Goal: Task Accomplishment & Management: Use online tool/utility

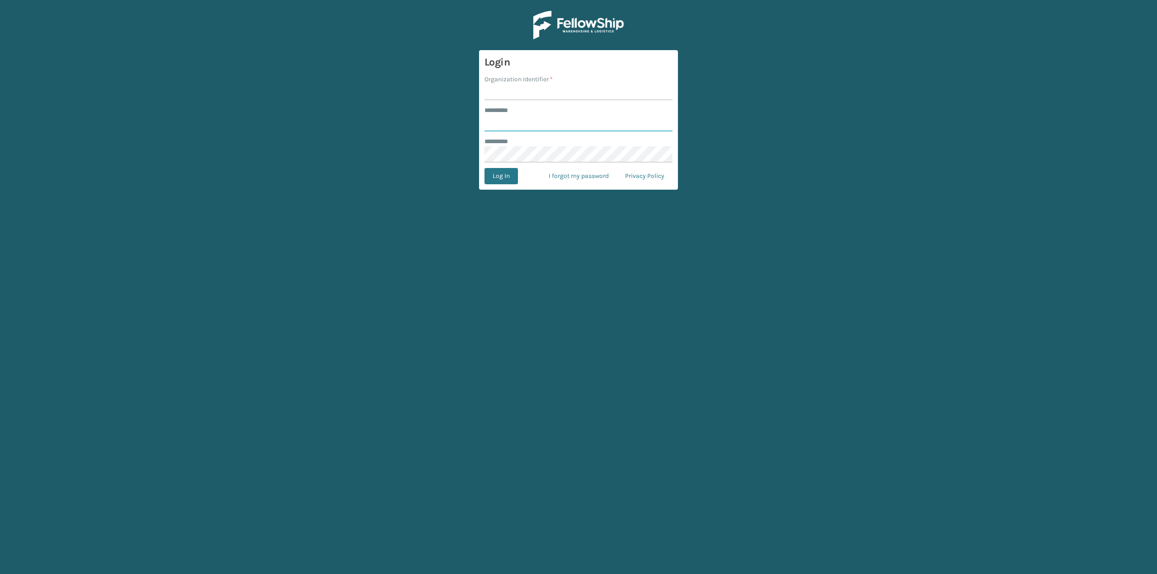
type input "***"
click at [501, 90] on input "Organization Identifier *" at bounding box center [579, 92] width 188 height 16
type input "oceanside"
click at [501, 179] on button "Log In" at bounding box center [501, 176] width 33 height 16
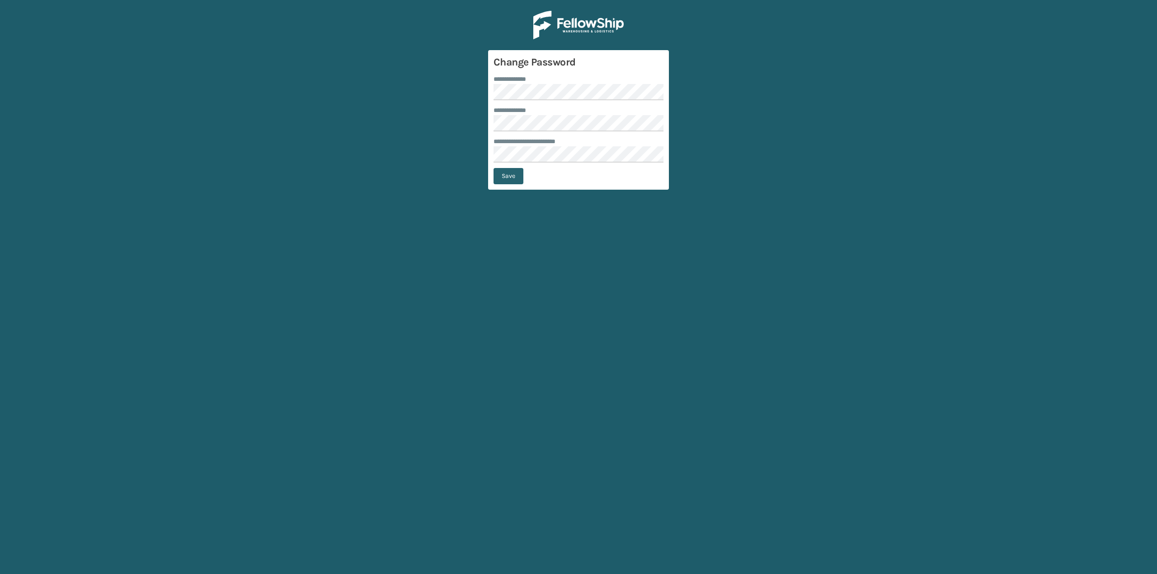
click at [508, 181] on button "Save" at bounding box center [509, 176] width 30 height 16
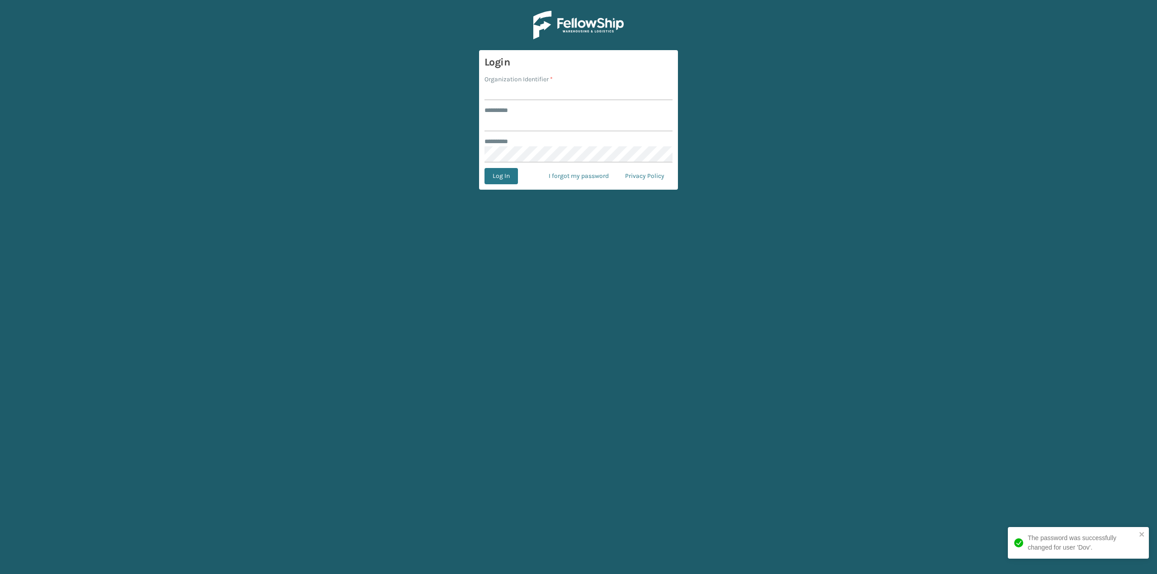
type input "***"
click at [534, 88] on input "Organization Identifier *" at bounding box center [579, 92] width 188 height 16
drag, startPoint x: 500, startPoint y: 93, endPoint x: 509, endPoint y: 97, distance: 10.1
click at [500, 93] on input "Organization Identifier *" at bounding box center [579, 92] width 188 height 16
type input "oceanside"
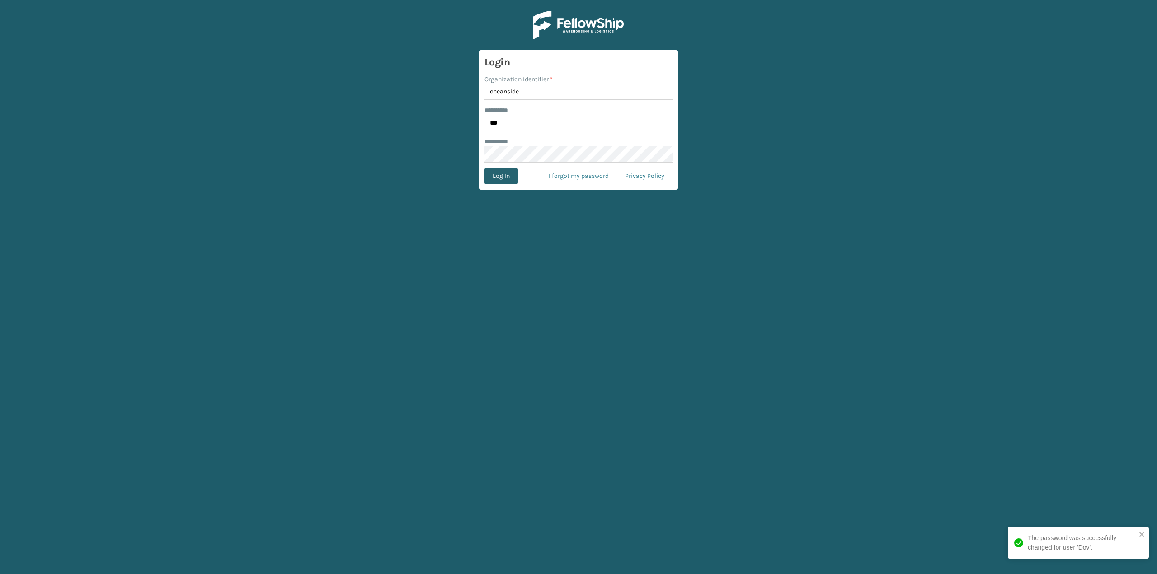
click at [503, 174] on button "Log In" at bounding box center [501, 176] width 33 height 16
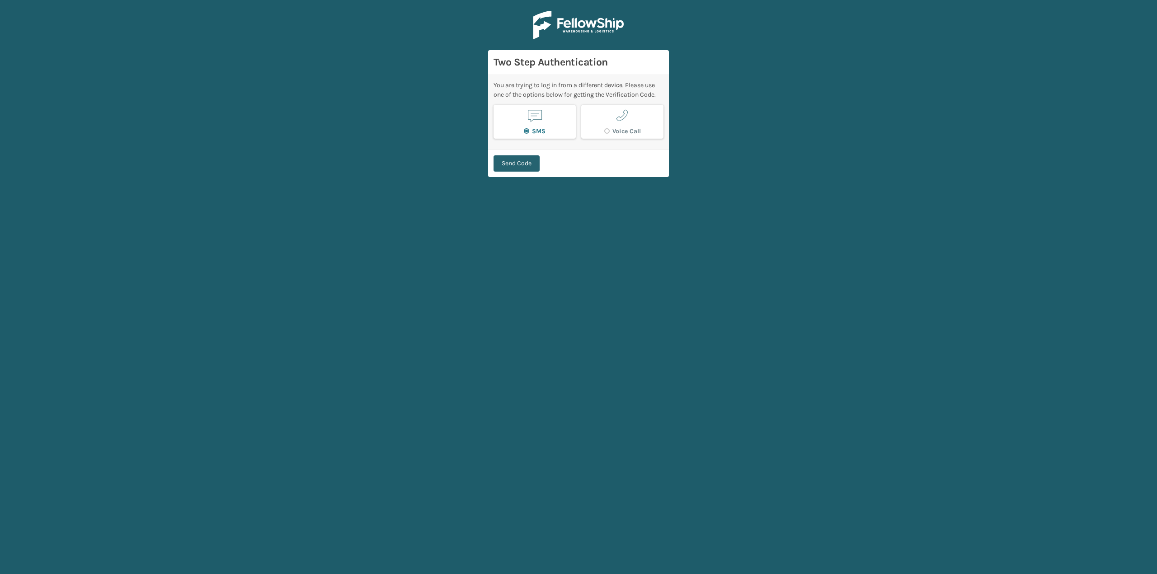
click at [514, 168] on button "Send Code" at bounding box center [517, 163] width 46 height 16
type input "881529"
click at [499, 164] on button "Verify Code" at bounding box center [518, 159] width 48 height 16
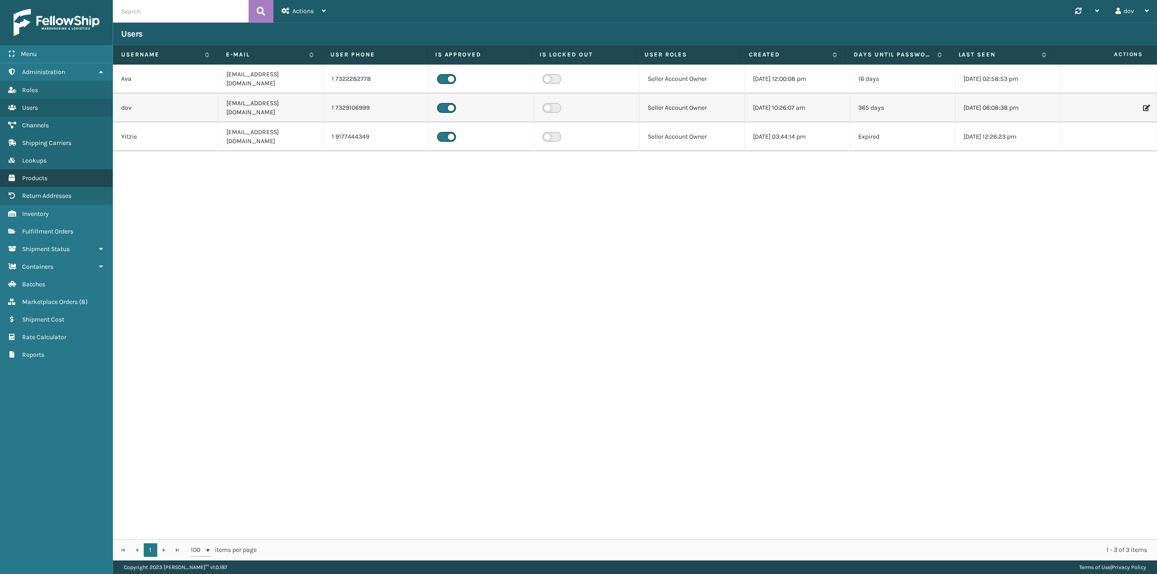
click at [48, 178] on link "Products" at bounding box center [56, 178] width 113 height 18
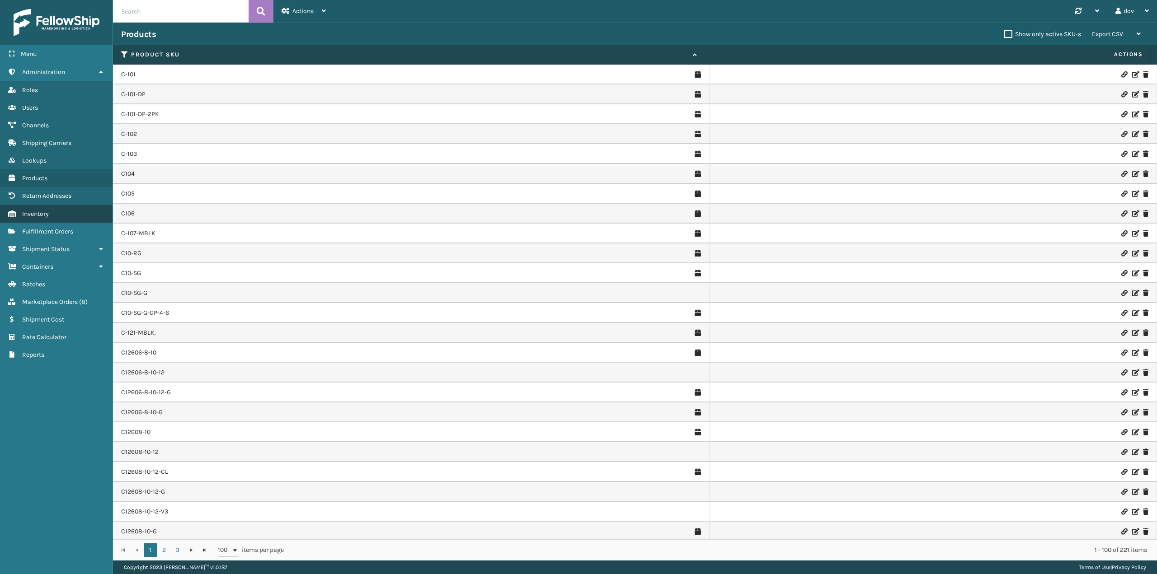
click at [50, 212] on link "Inventory" at bounding box center [56, 214] width 113 height 18
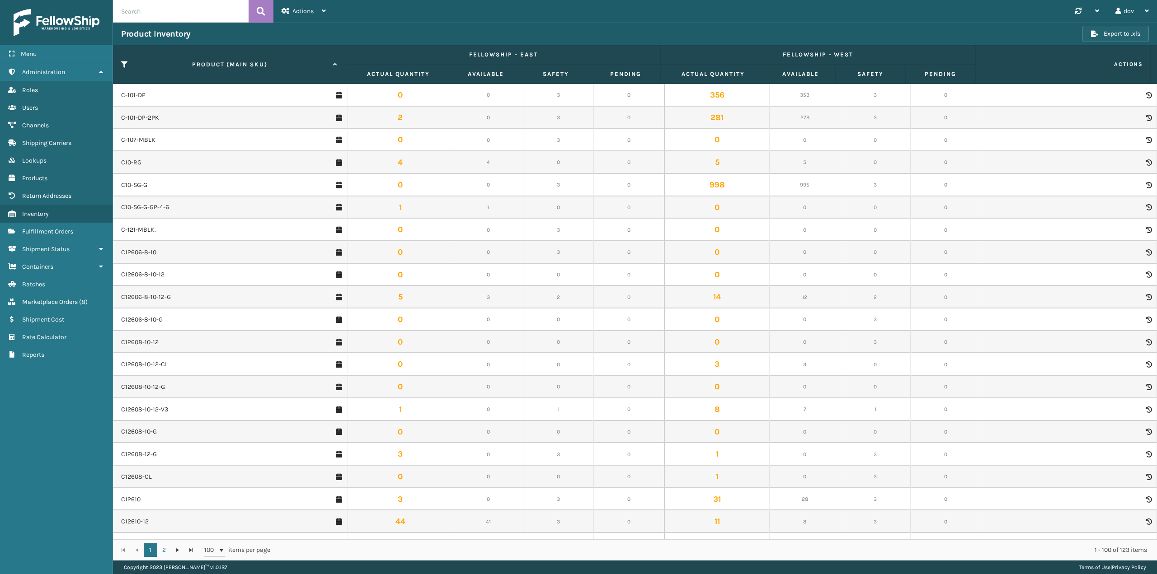
click at [1103, 37] on button "Export to .xls" at bounding box center [1116, 34] width 66 height 16
click at [169, 6] on input "text" at bounding box center [181, 11] width 136 height 23
paste input "C12612-G"
type input "C12612-G"
click at [266, 9] on button at bounding box center [261, 11] width 25 height 23
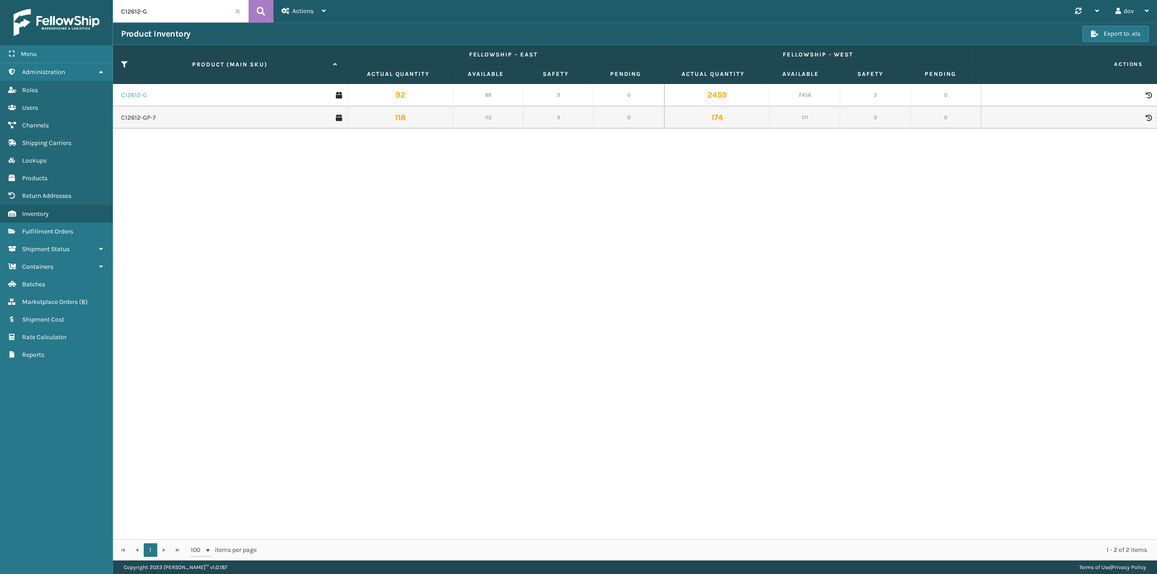
click at [132, 94] on link "C12612-G" at bounding box center [134, 95] width 26 height 9
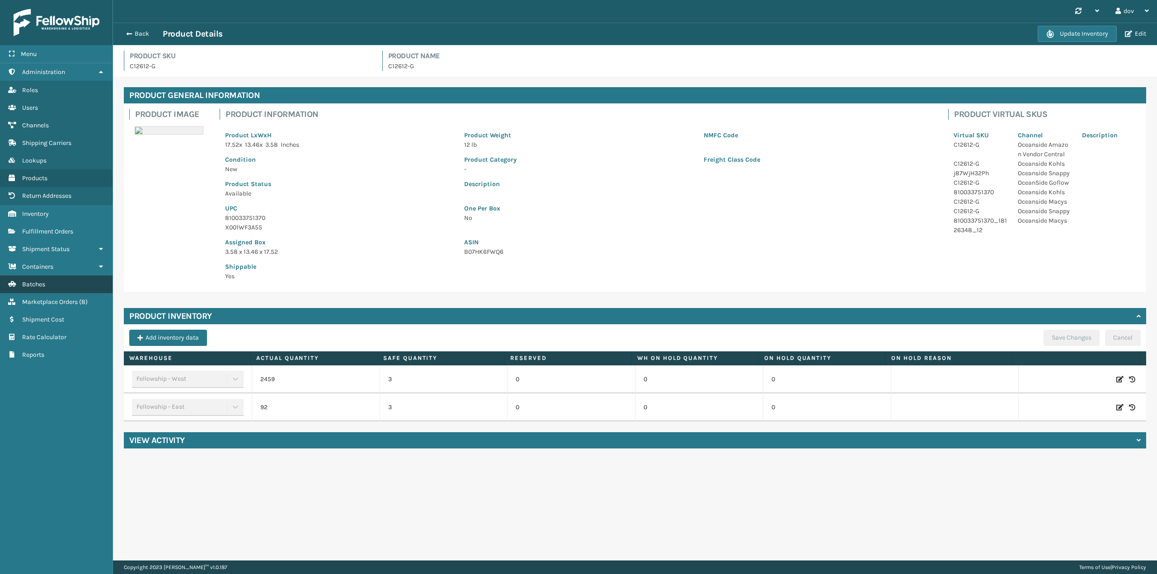
click at [43, 284] on span "Batches" at bounding box center [33, 285] width 23 height 8
